Goal: Complete application form: Complete application form

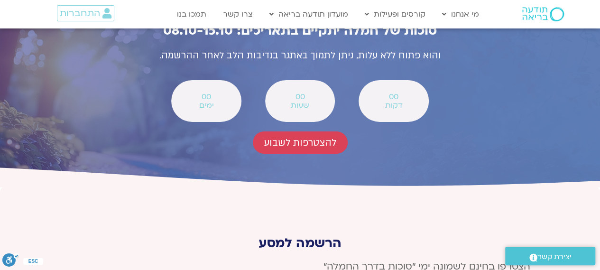
scroll to position [3416, 0]
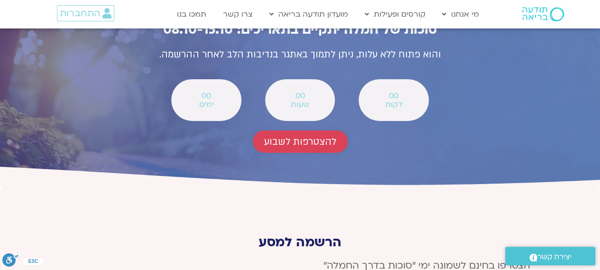
click at [310, 130] on link "להצטרפות לשבוע" at bounding box center [300, 141] width 95 height 22
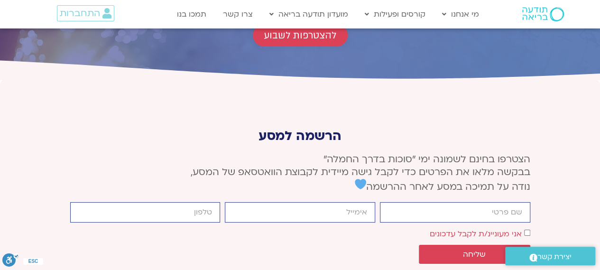
scroll to position [3548, 0]
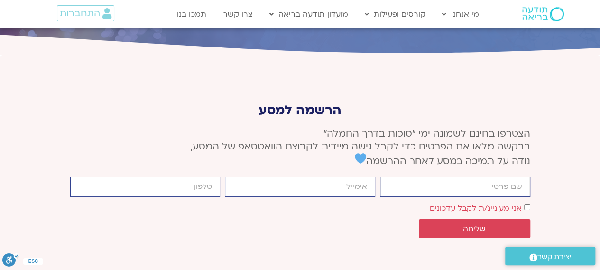
click at [414, 176] on input "firstname" at bounding box center [455, 186] width 150 height 20
type input "[PERSON_NAME]"
click at [356, 176] on input "email" at bounding box center [300, 186] width 150 height 20
type input "[EMAIL_ADDRESS][DOMAIN_NAME]"
click at [218, 176] on input "cellphone" at bounding box center [145, 186] width 150 height 20
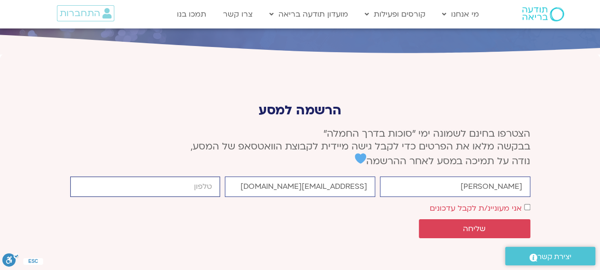
click at [186, 176] on input "cellphone" at bounding box center [145, 186] width 150 height 20
click at [184, 176] on input "cellphone" at bounding box center [145, 186] width 150 height 20
click at [177, 176] on input "cellphone" at bounding box center [145, 186] width 150 height 20
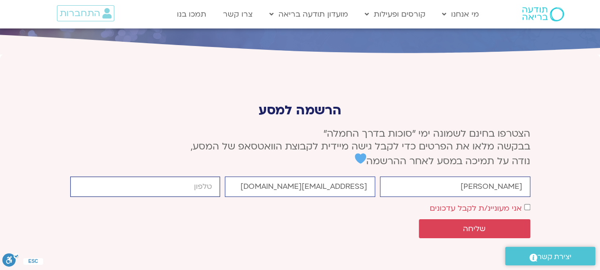
click at [178, 176] on input "cellphone" at bounding box center [145, 186] width 150 height 20
click at [179, 176] on input "cellphone" at bounding box center [145, 186] width 150 height 20
click at [278, 176] on input "meiravork@gmail.com" at bounding box center [300, 186] width 150 height 20
click at [186, 176] on input "cellphone" at bounding box center [145, 186] width 150 height 20
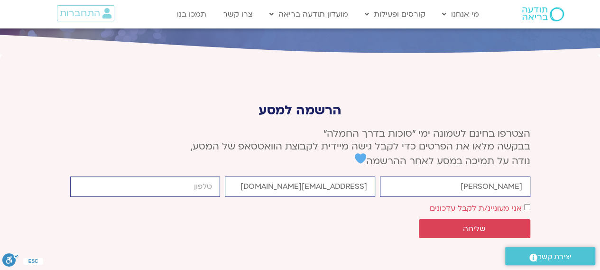
click at [183, 176] on input "cellphone" at bounding box center [145, 186] width 150 height 20
click at [191, 176] on input "cellphone" at bounding box center [145, 186] width 150 height 20
type input "0543180876"
click at [523, 202] on span "אני מעוניינ/ת לקבל עדכונים" at bounding box center [480, 208] width 101 height 13
click at [510, 219] on button "שליחה" at bounding box center [474, 228] width 111 height 19
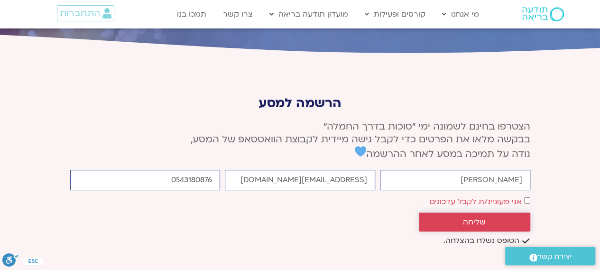
scroll to position [3541, 0]
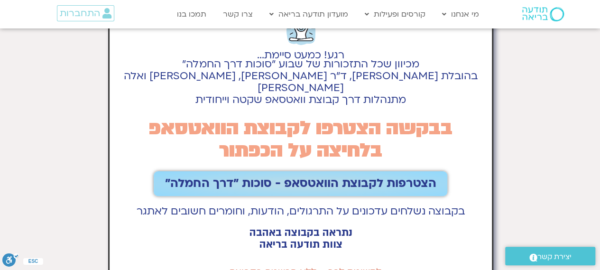
scroll to position [95, 0]
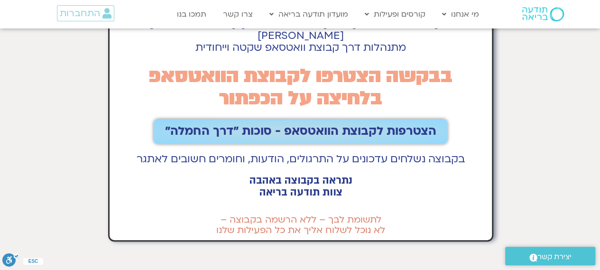
click at [344, 125] on span "הצטרפות לקבוצת הוואטסאפ - סוכות ״דרך החמלה״" at bounding box center [300, 131] width 271 height 13
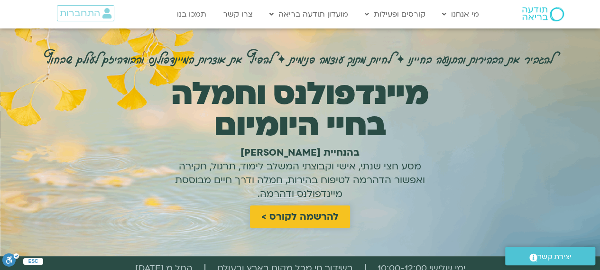
click at [285, 211] on span "להרשמה לקורס >" at bounding box center [299, 216] width 77 height 11
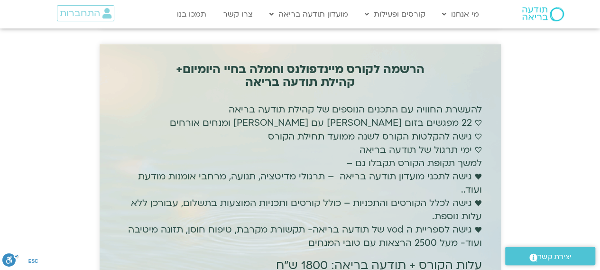
scroll to position [2616, 0]
